Goal: Transaction & Acquisition: Purchase product/service

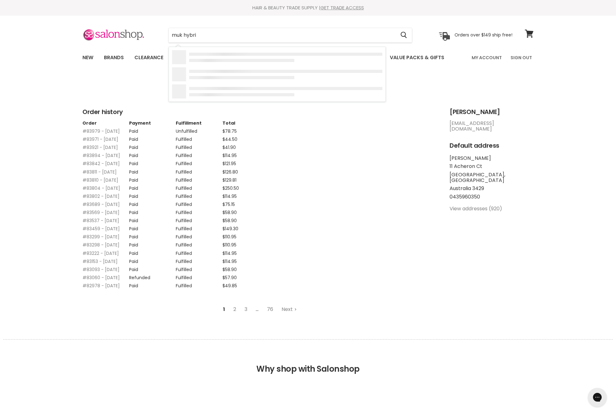
type input "muk hybrid"
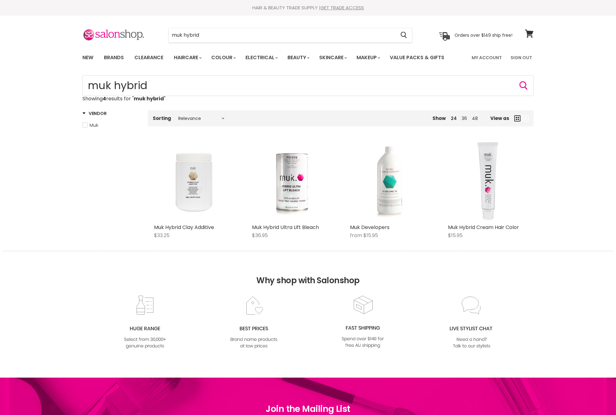
click at [384, 221] on img "Main content" at bounding box center [390, 180] width 53 height 79
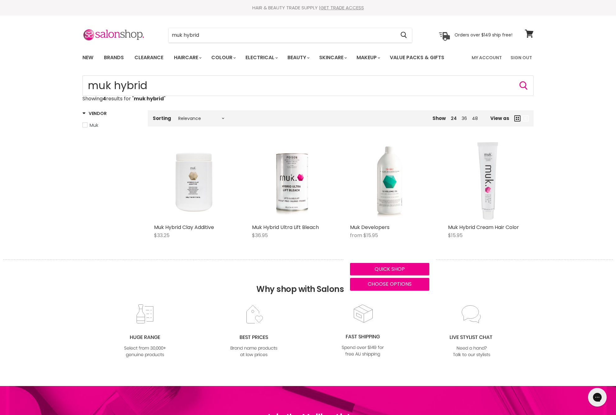
click at [481, 209] on img "Main content" at bounding box center [488, 180] width 66 height 79
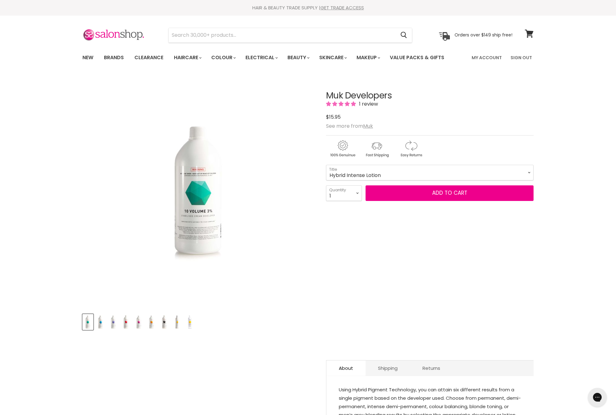
select select "Hybrid Intense Lotion"
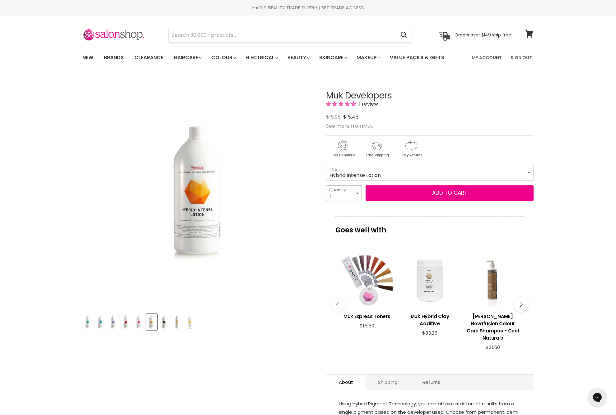
select select "2"
type input "2"
click at [436, 201] on button "Add to cart" at bounding box center [450, 193] width 168 height 16
click at [443, 201] on button "Add to cart" at bounding box center [450, 193] width 168 height 16
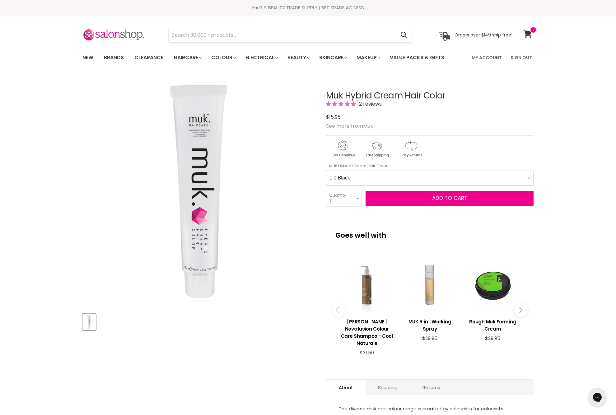
select Color-0-0 "4.11 Medium Intense [PERSON_NAME]"
select select "2"
type input "2"
click at [437, 202] on span "Add to cart" at bounding box center [449, 197] width 35 height 7
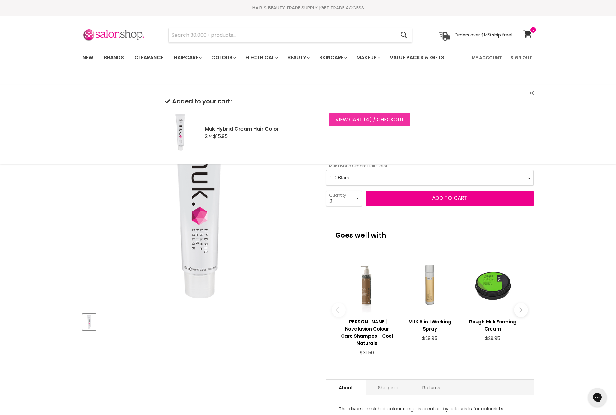
click at [390, 123] on link "View cart ( 4 ) / Checkout" at bounding box center [370, 120] width 81 height 14
